Goal: Task Accomplishment & Management: Use online tool/utility

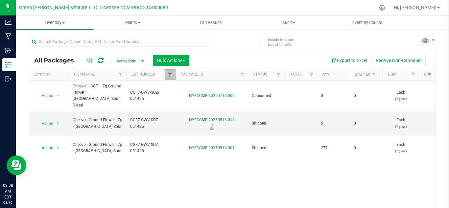
click at [169, 75] on span "Filter" at bounding box center [169, 74] width 5 height 5
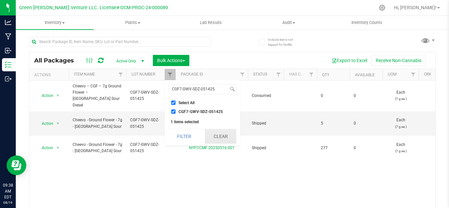
click at [220, 138] on button "Clear" at bounding box center [221, 136] width 32 height 14
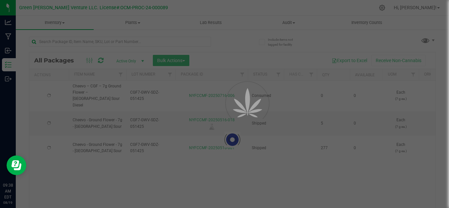
checkbox input "false"
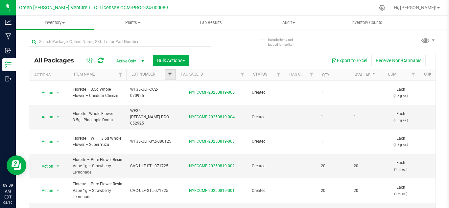
click at [170, 76] on span "Filter" at bounding box center [169, 74] width 5 height 5
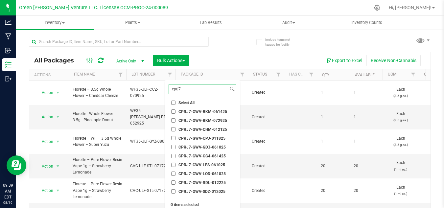
type input "cprj7"
click at [207, 147] on span "CPRJ7-GWV-GD3-061025" at bounding box center [201, 147] width 47 height 4
click at [175, 147] on input "CPRJ7-GWV-GD3-061025" at bounding box center [173, 147] width 4 height 4
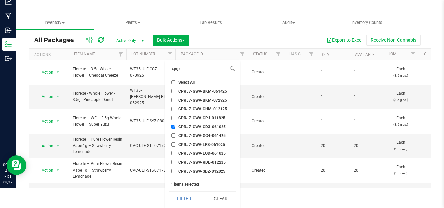
click at [172, 126] on input "CPRJ7-GWV-GD3-061025" at bounding box center [173, 126] width 4 height 4
checkbox input "false"
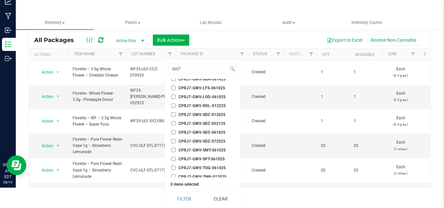
scroll to position [59, 0]
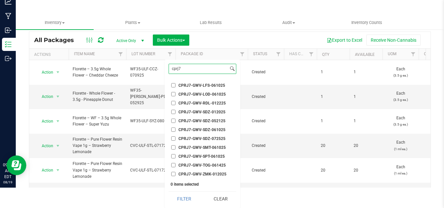
click at [194, 66] on input "cprj7" at bounding box center [198, 69] width 59 height 10
type input "c"
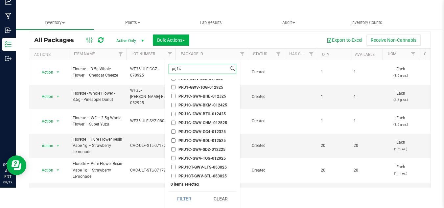
scroll to position [0, 0]
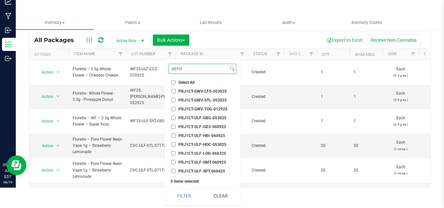
type input "prj1ct"
click at [209, 116] on span "PRJ1CT-ULF-GBG-053025" at bounding box center [202, 118] width 48 height 4
click at [175, 116] on input "PRJ1CT-ULF-GBG-053025" at bounding box center [173, 118] width 4 height 4
checkbox input "true"
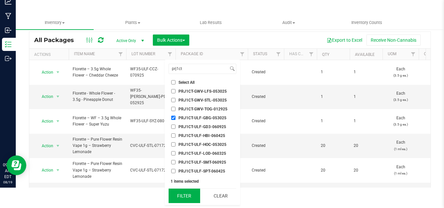
click at [184, 191] on button "Filter" at bounding box center [184, 195] width 32 height 14
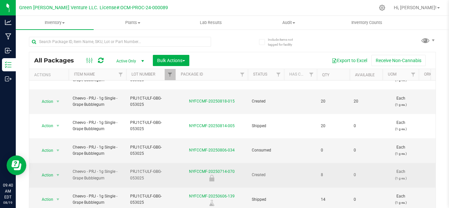
scroll to position [117, 0]
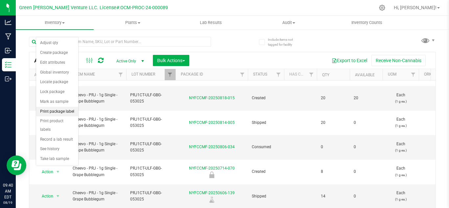
click at [54, 110] on li "Print package label" at bounding box center [57, 112] width 42 height 10
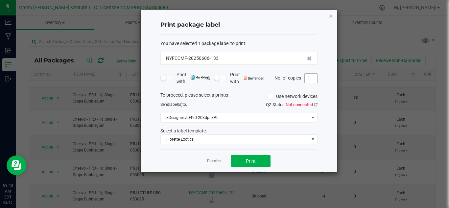
click at [309, 78] on input "1" at bounding box center [310, 78] width 12 height 9
type input "21"
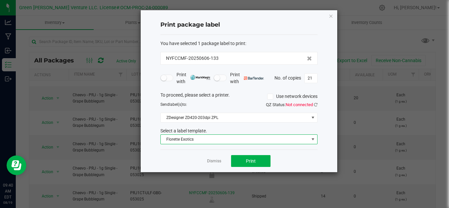
click at [195, 141] on span "Florette Exotics" at bounding box center [235, 139] width 148 height 9
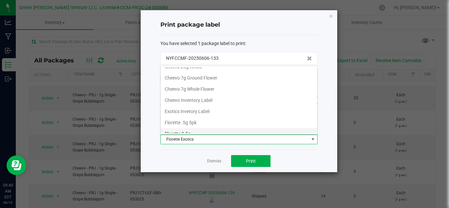
scroll to position [14, 0]
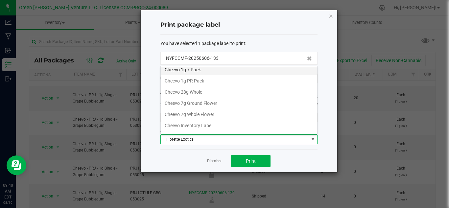
click at [207, 71] on li "Cheevo 1g 7 Pack" at bounding box center [239, 69] width 156 height 11
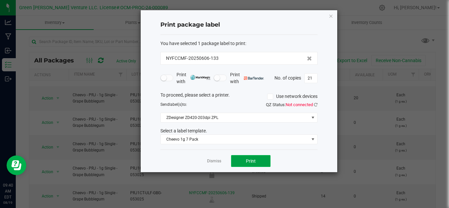
click at [253, 161] on span "Print" at bounding box center [251, 160] width 10 height 5
